Goal: Complete application form

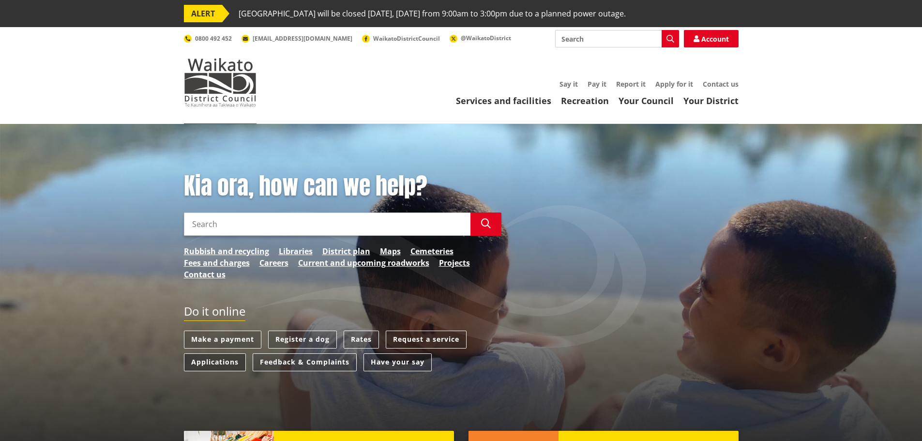
click at [223, 359] on link "Applications" at bounding box center [215, 362] width 62 height 18
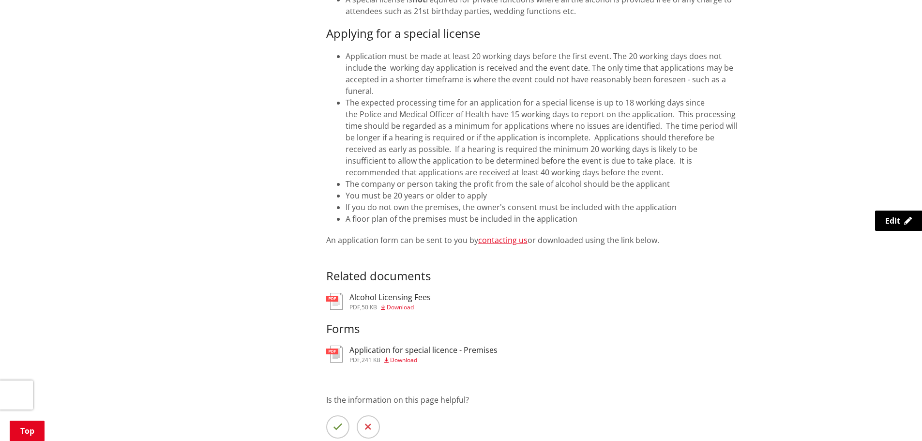
scroll to position [581, 0]
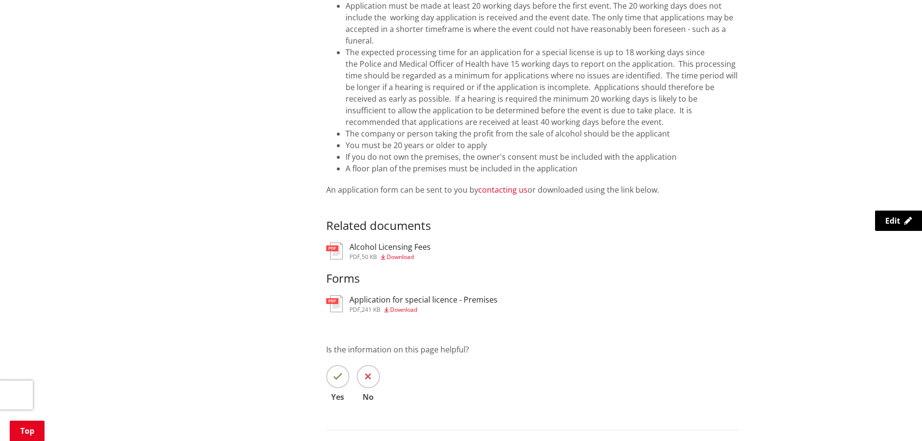
click at [497, 184] on link "contacting us" at bounding box center [502, 189] width 49 height 11
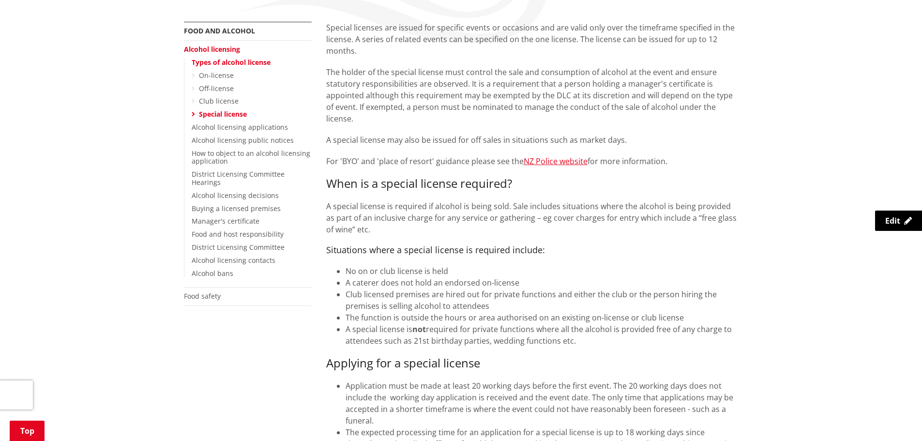
scroll to position [145, 0]
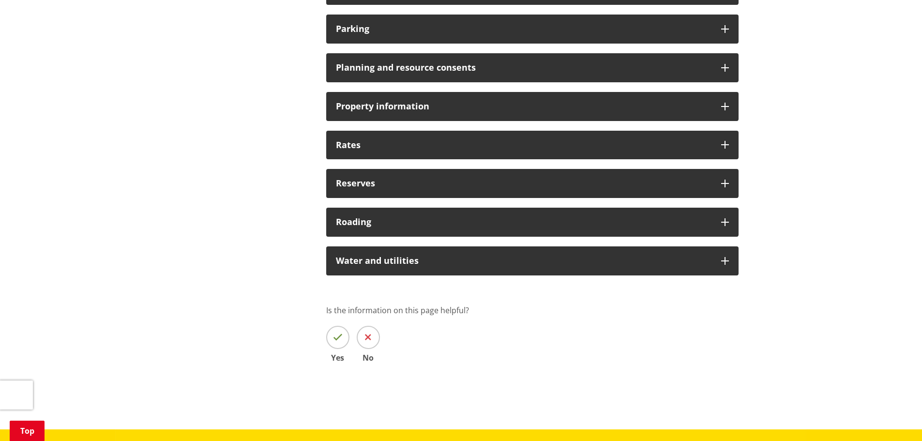
scroll to position [774, 0]
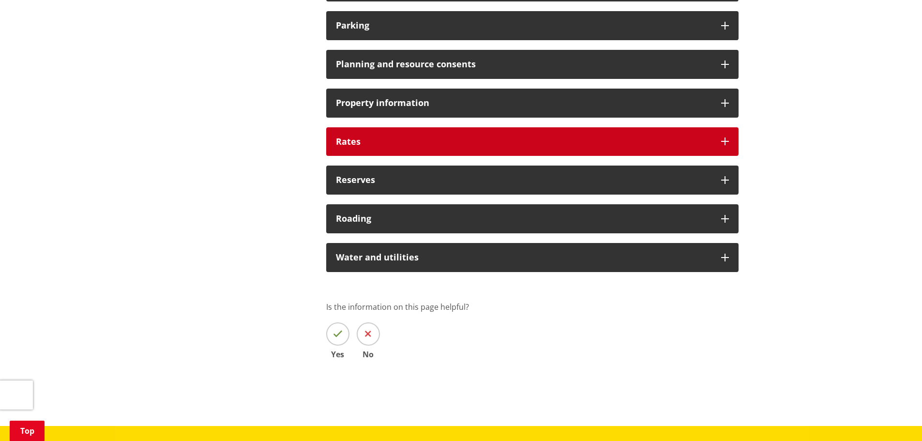
click at [364, 136] on div "Rates" at bounding box center [532, 141] width 412 height 29
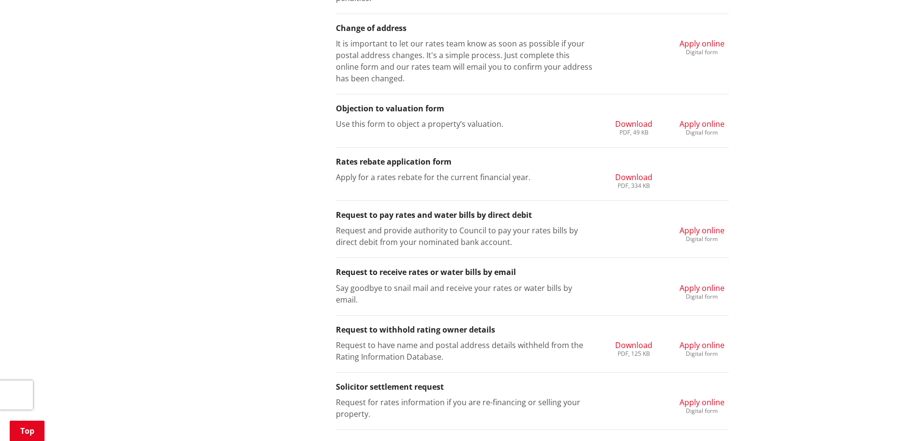
scroll to position [1065, 0]
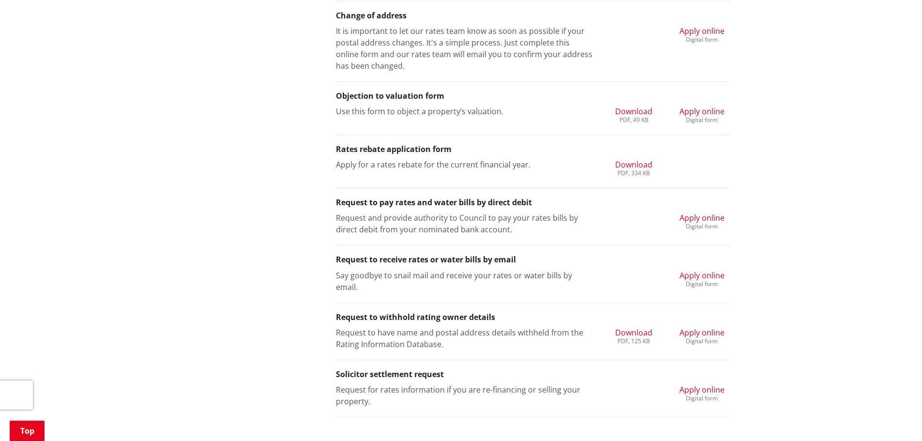
click at [703, 271] on span "Apply online" at bounding box center [702, 275] width 45 height 11
